Goal: Find specific page/section: Find specific page/section

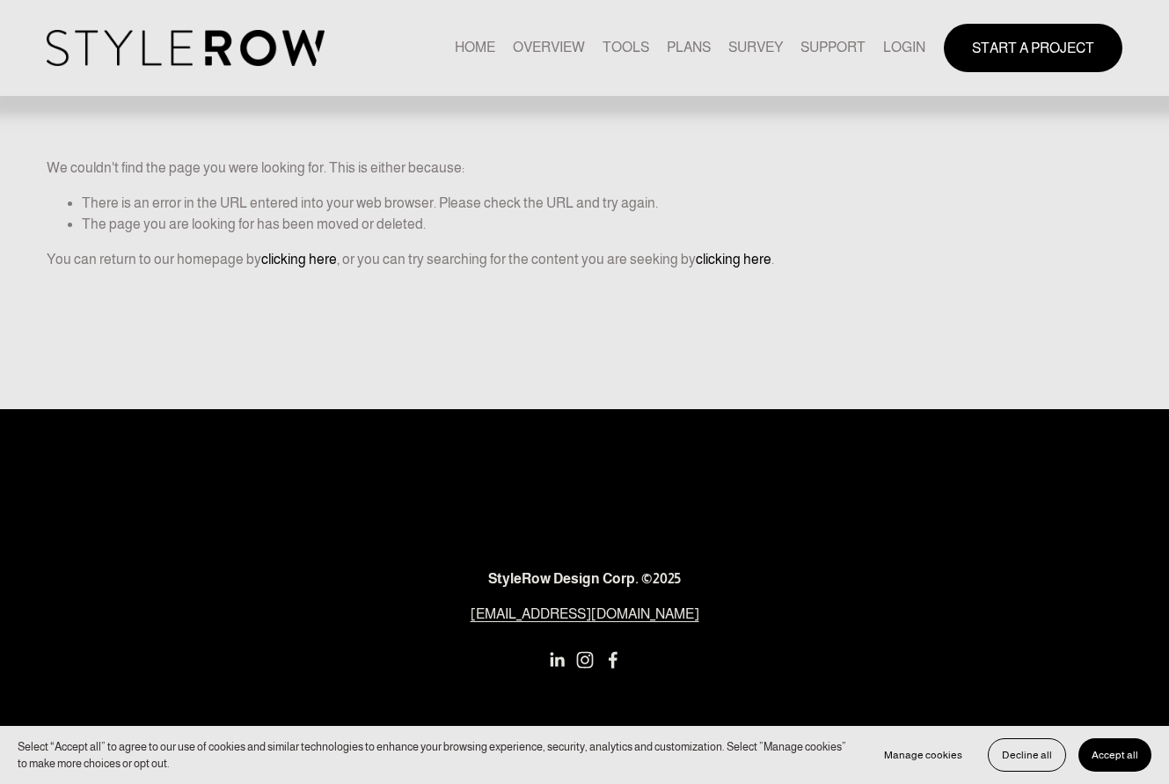
click at [901, 47] on link "LOGIN" at bounding box center [904, 48] width 42 height 24
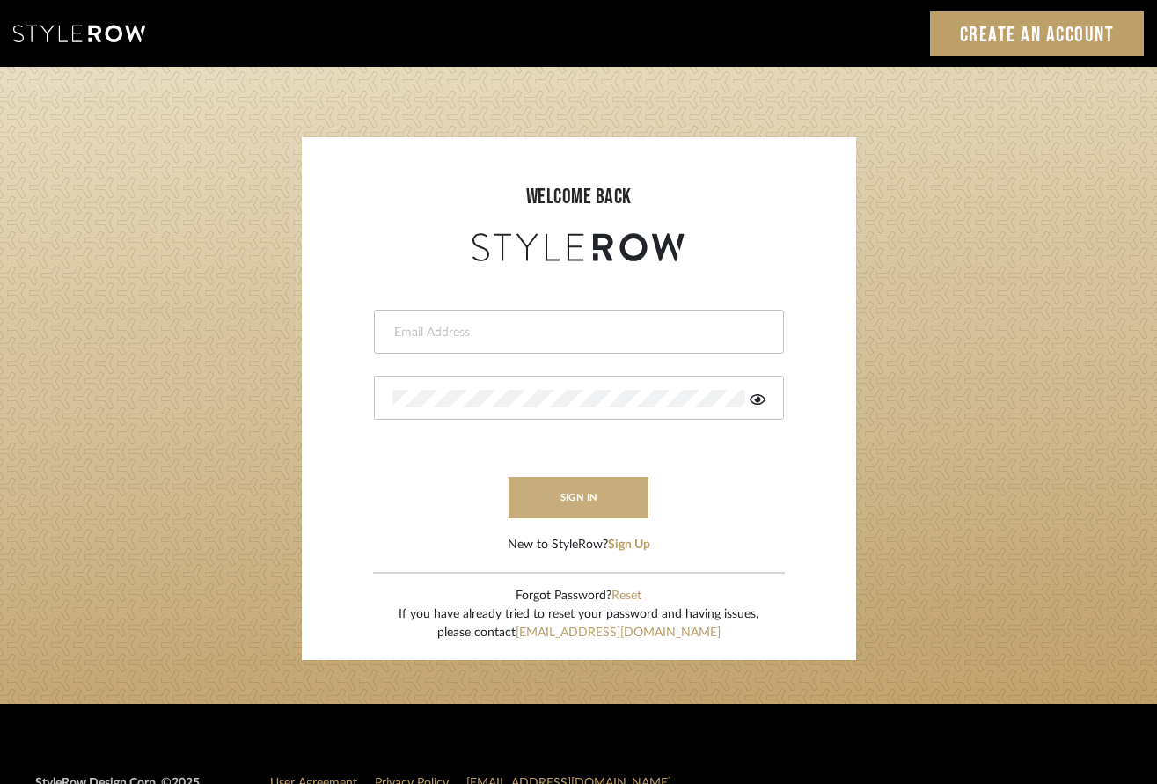
type input "Cathy@catherinejordandesign.com"
click at [585, 494] on button "sign in" at bounding box center [578, 497] width 141 height 41
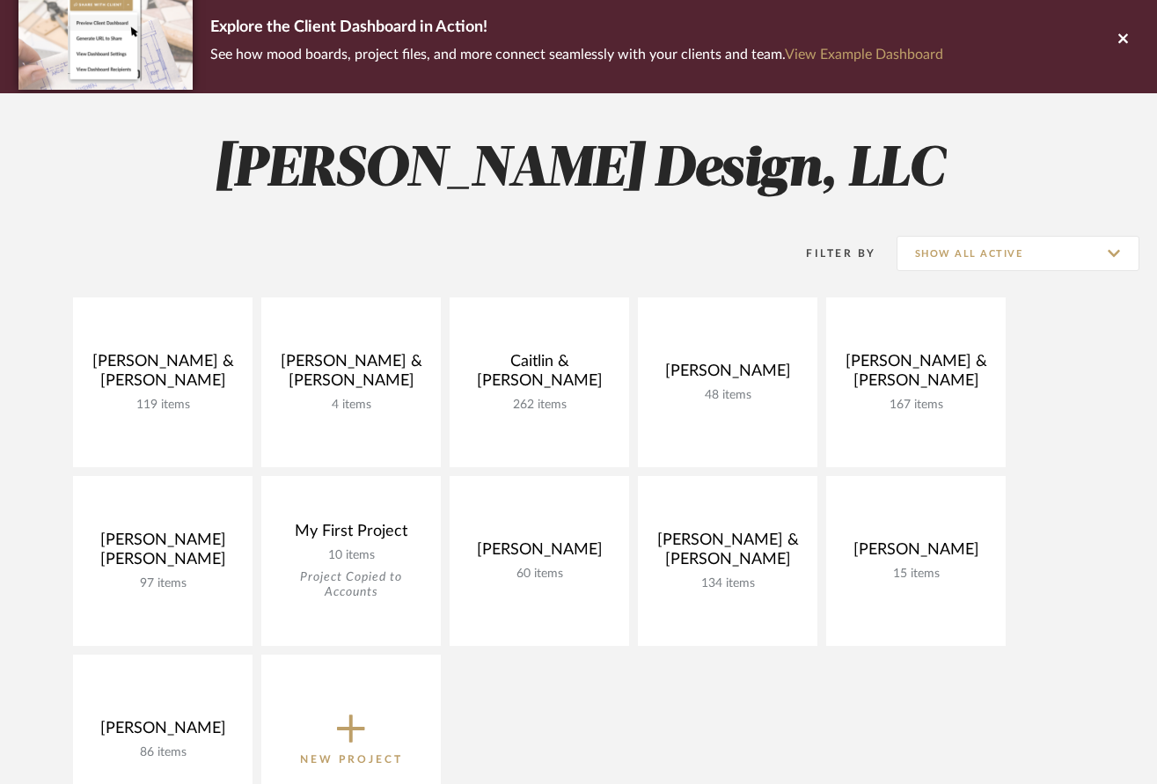
scroll to position [136, 0]
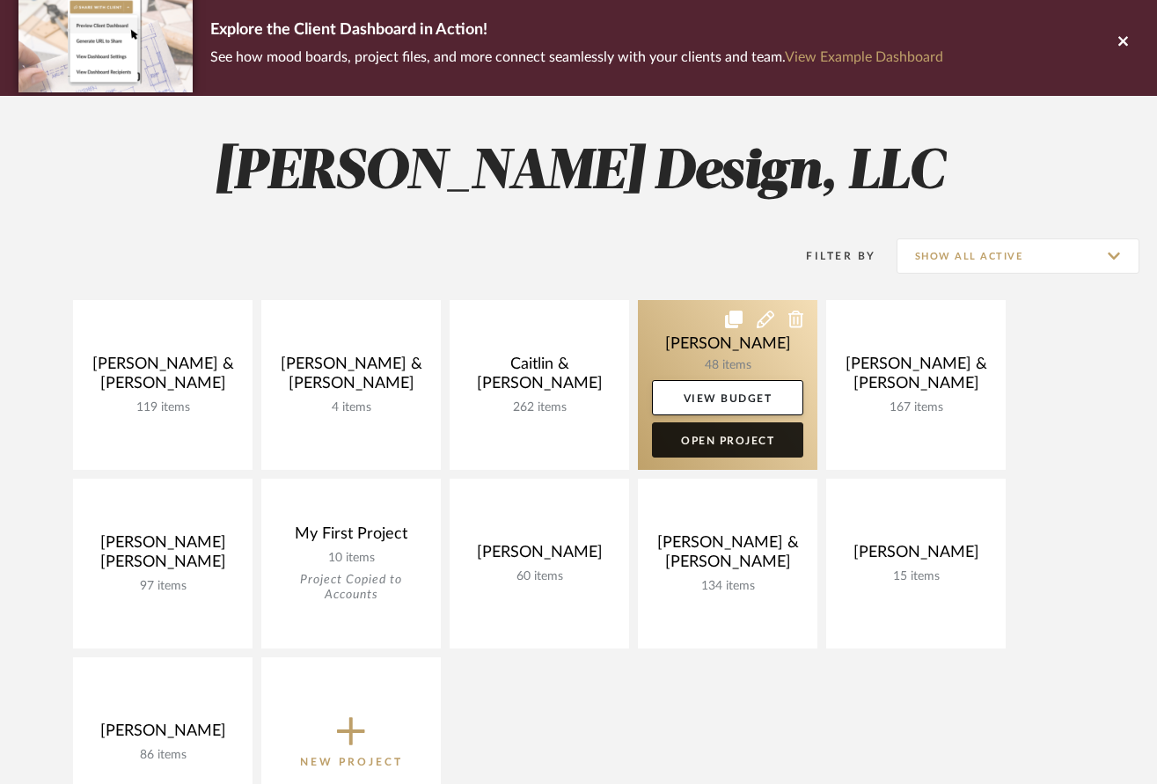
click at [728, 435] on link "Open Project" at bounding box center [727, 439] width 151 height 35
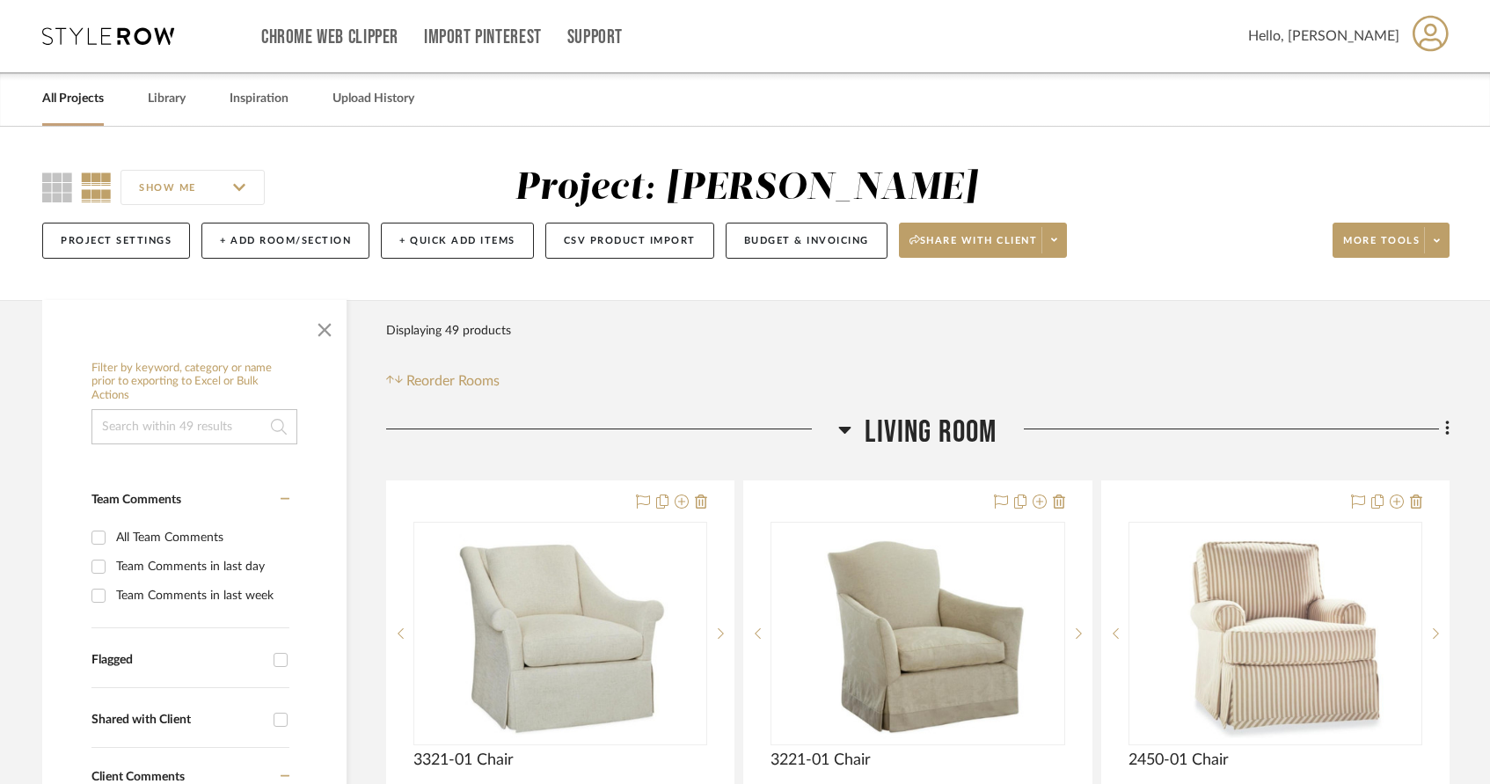
click at [843, 427] on icon at bounding box center [845, 430] width 12 height 7
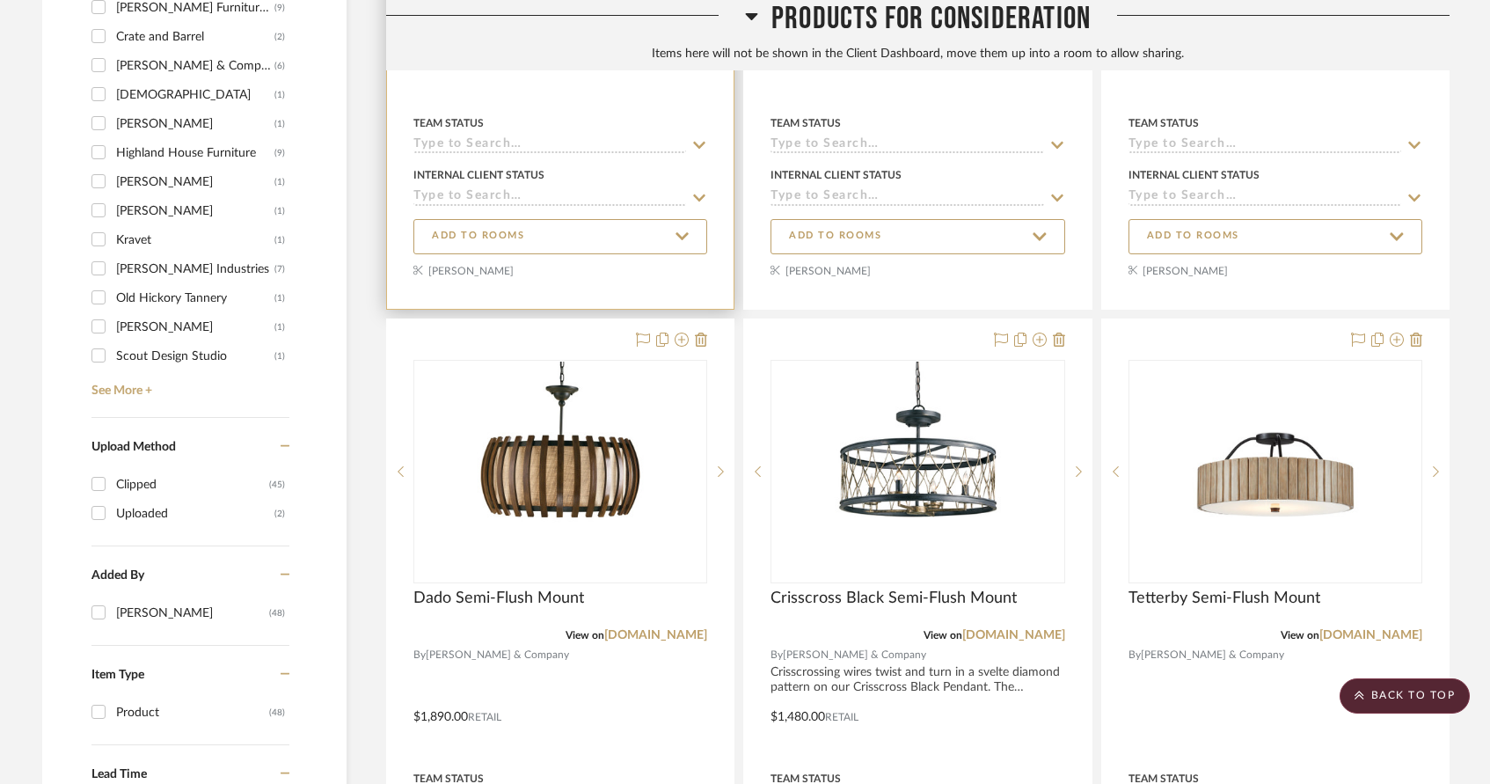
scroll to position [1384, 0]
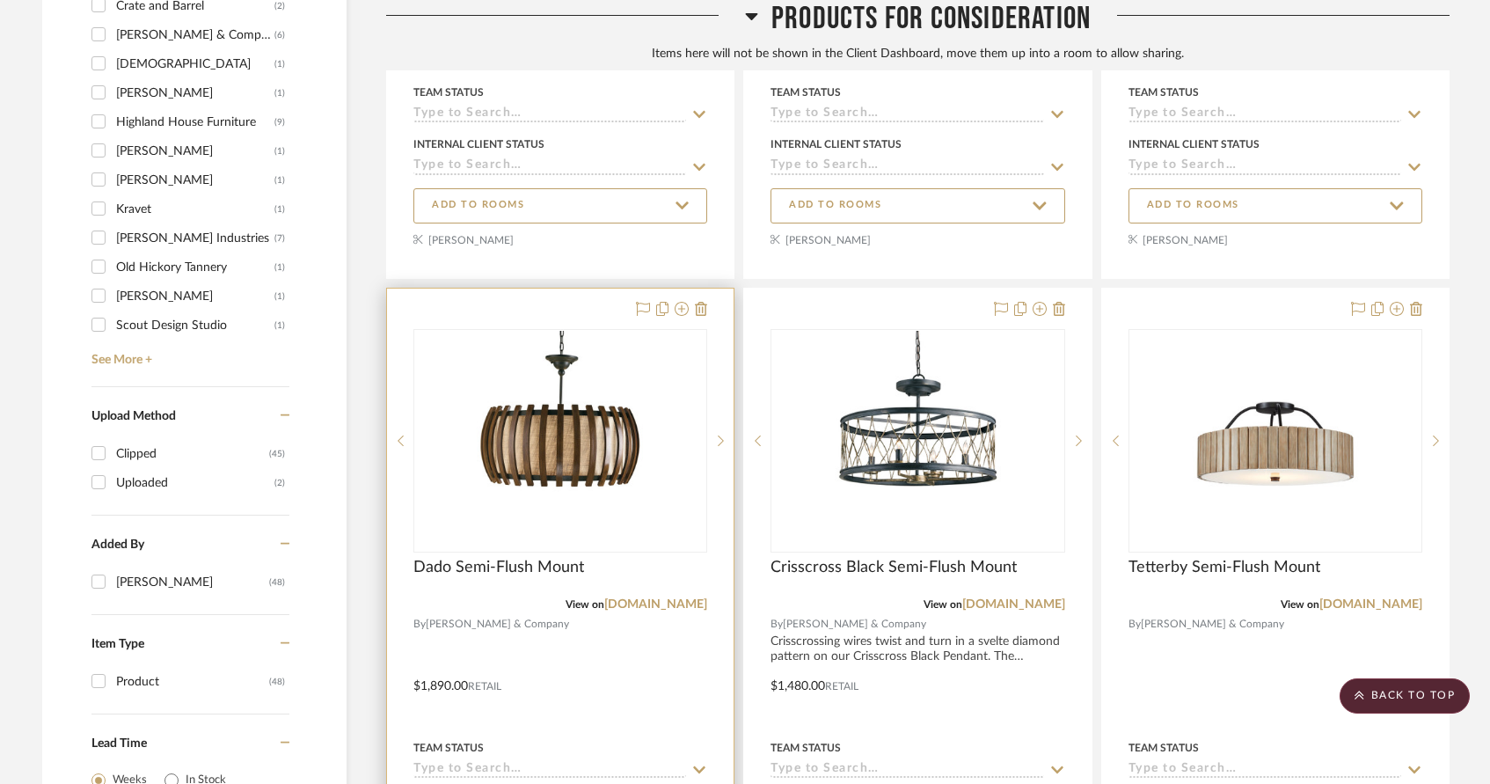
click at [681, 500] on div "0" at bounding box center [560, 441] width 292 height 222
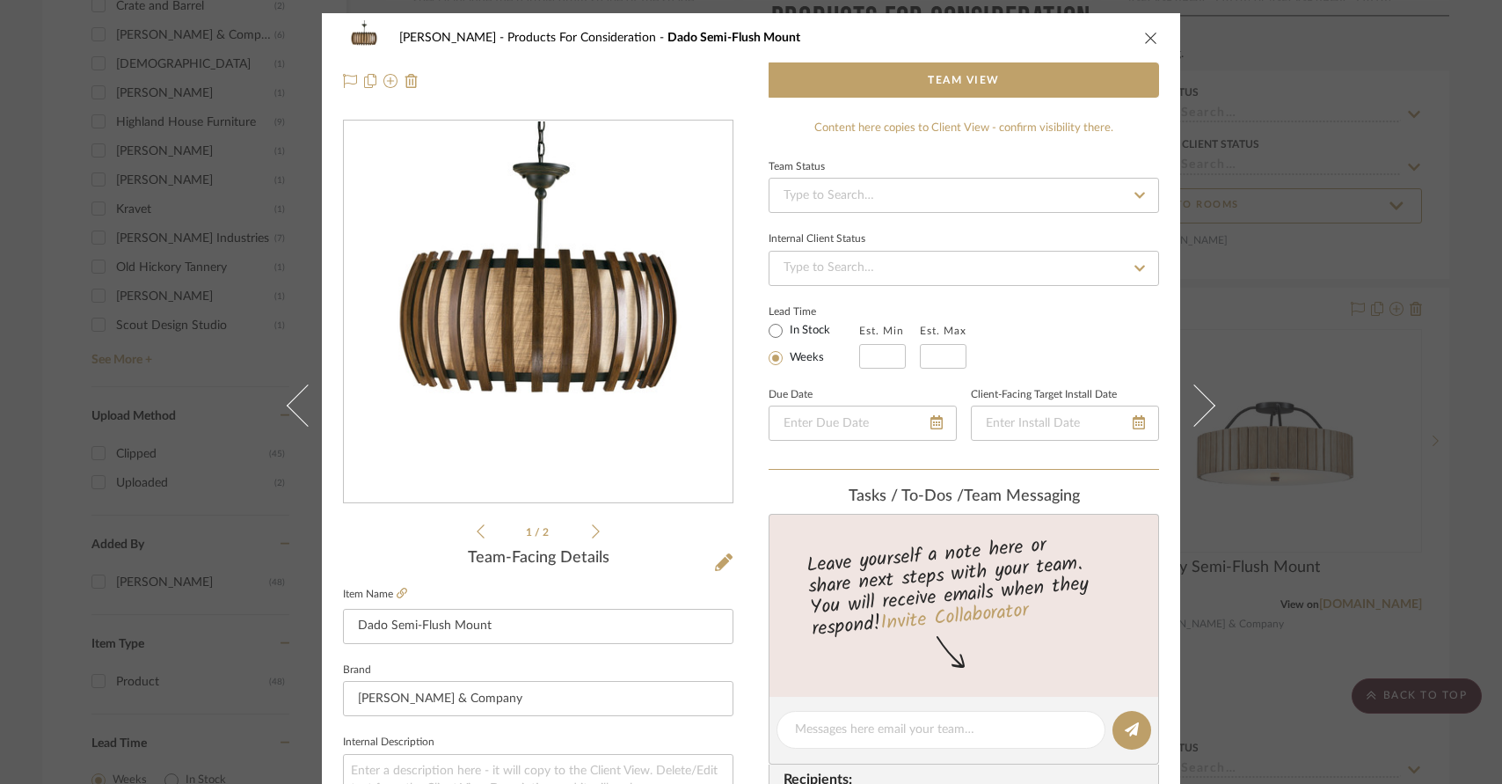
click at [1145, 35] on icon "close" at bounding box center [1151, 38] width 14 height 14
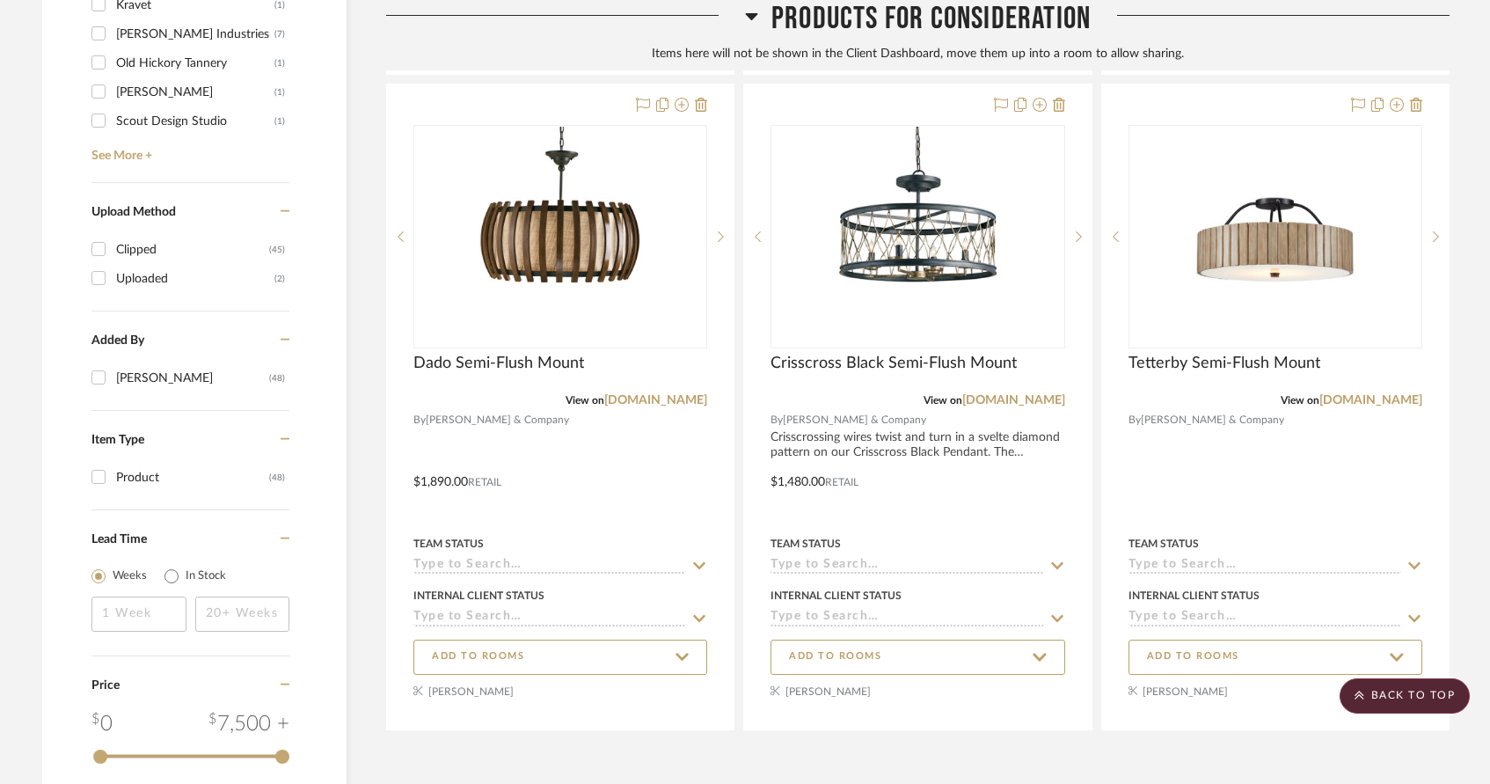
scroll to position [1595, 0]
